Goal: Navigation & Orientation: Find specific page/section

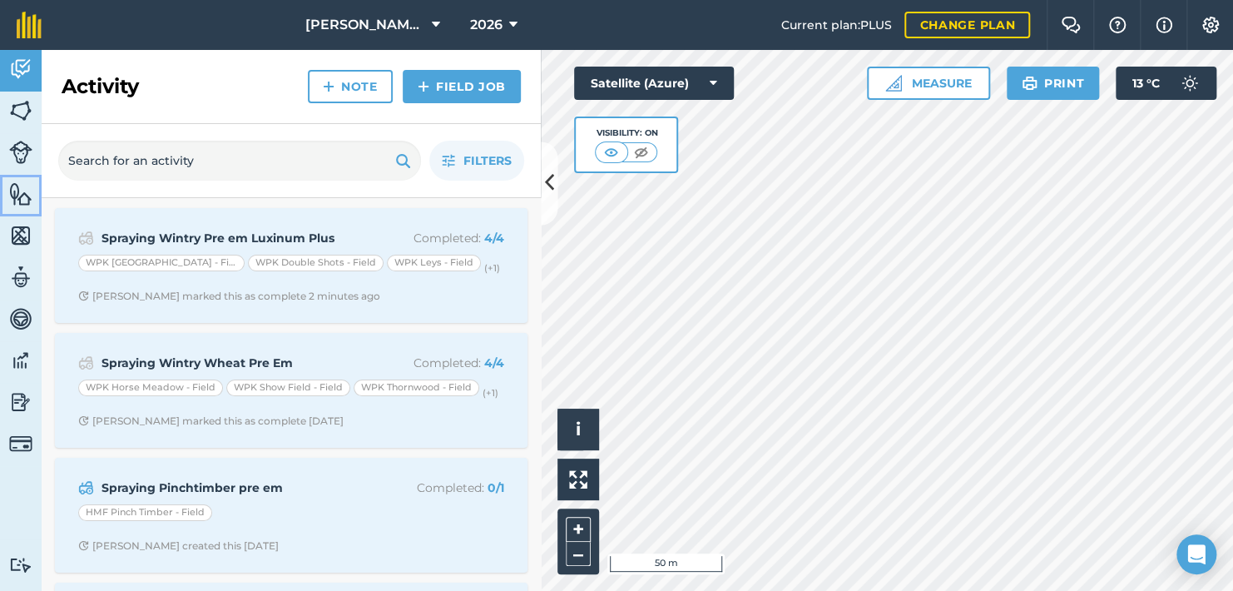
click at [19, 202] on img at bounding box center [20, 193] width 23 height 25
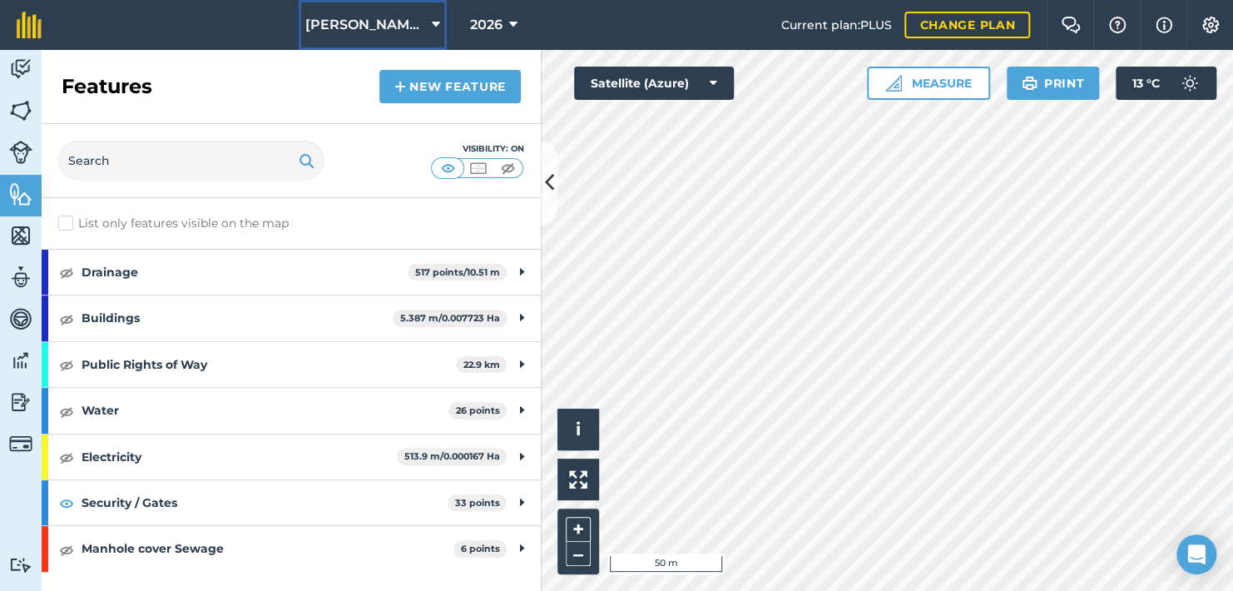
click at [387, 20] on span "[PERSON_NAME] Hayleys Partnership" at bounding box center [365, 25] width 120 height 20
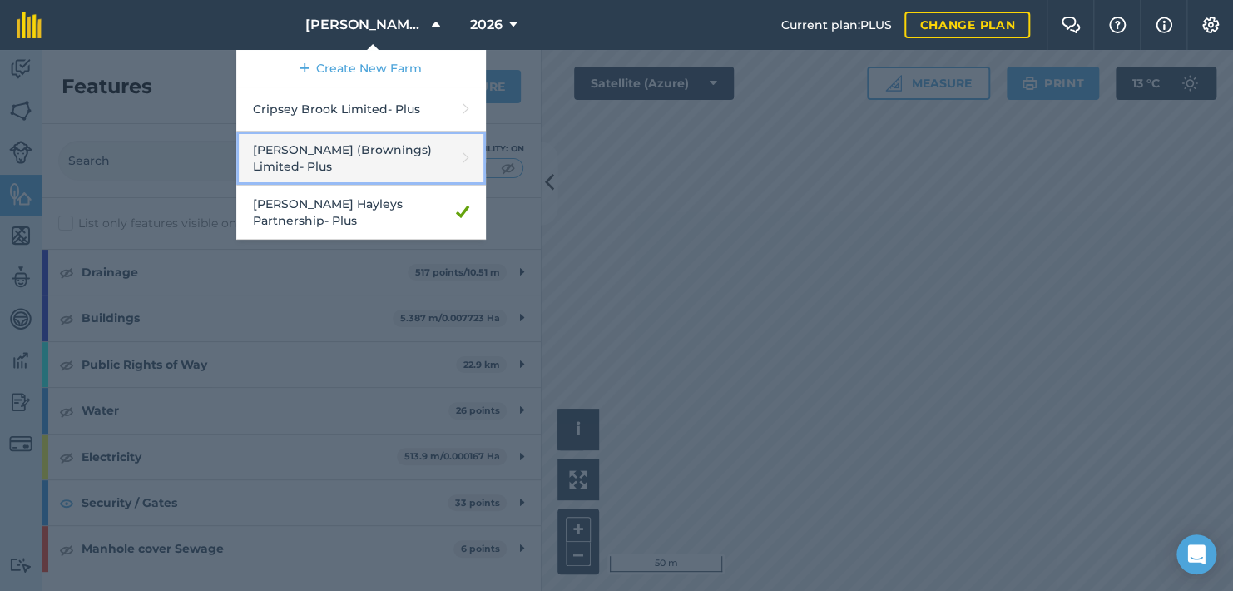
click at [350, 148] on link "[PERSON_NAME] (Brownings) Limited - Plus" at bounding box center [361, 158] width 250 height 54
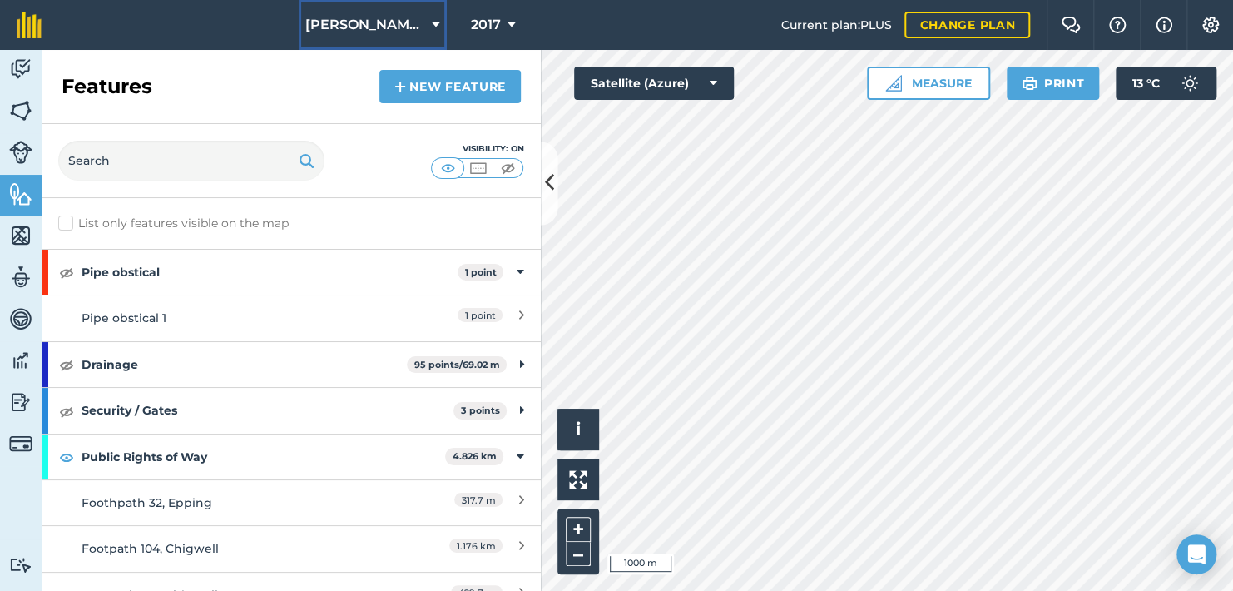
click at [369, 30] on span "[PERSON_NAME] (Brownings) Limited" at bounding box center [365, 25] width 120 height 20
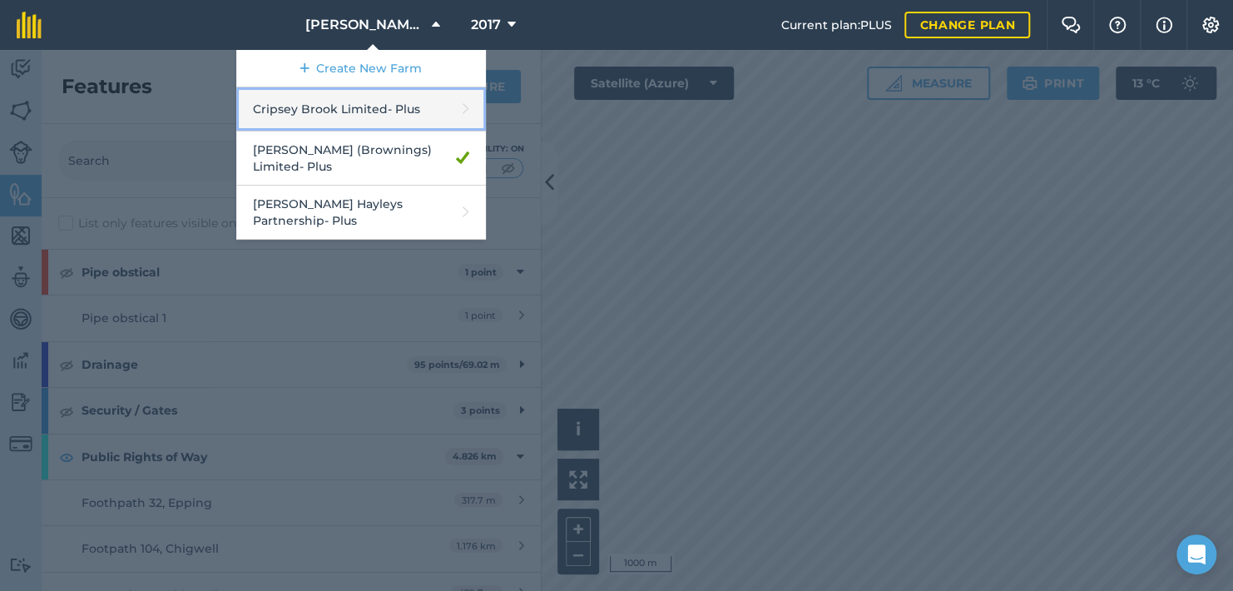
click at [339, 115] on link "Cripsey Brook Limited - Plus" at bounding box center [361, 109] width 250 height 44
